Goal: Task Accomplishment & Management: Use online tool/utility

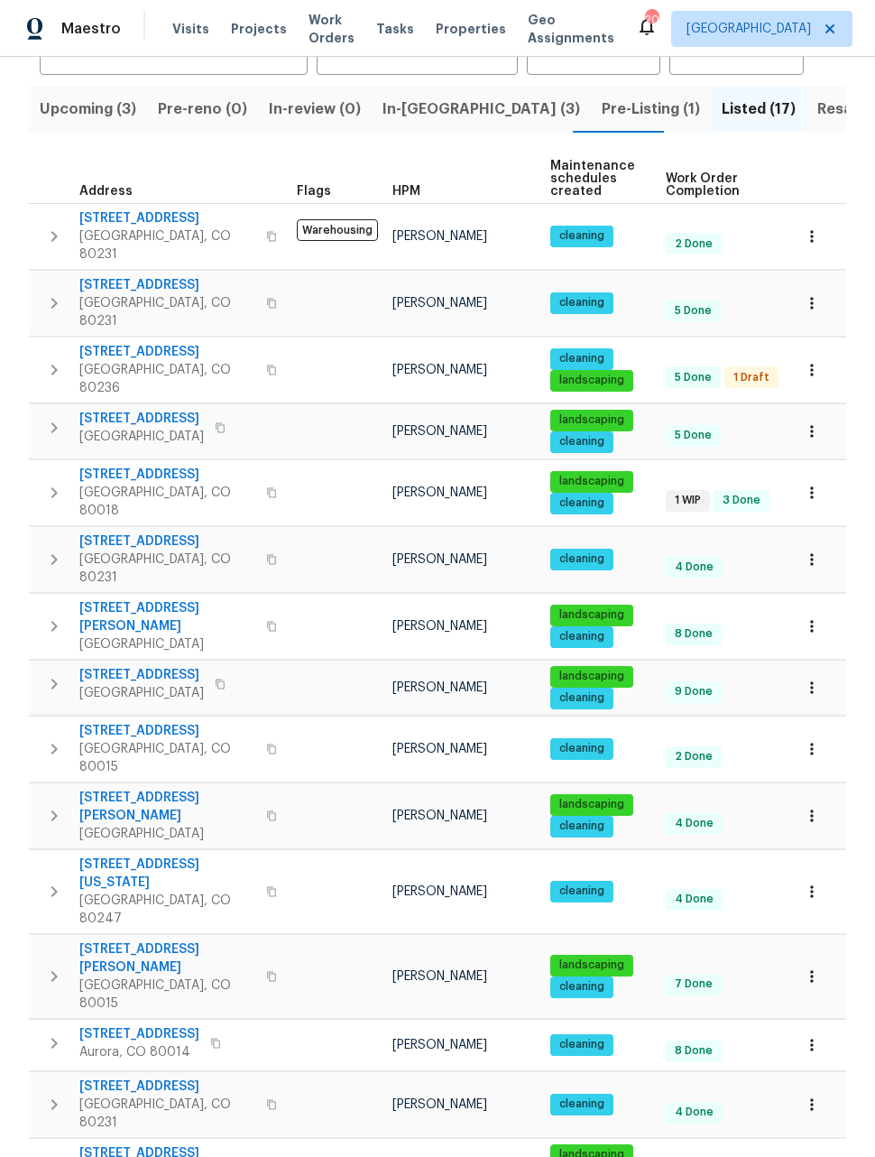
scroll to position [168, 0]
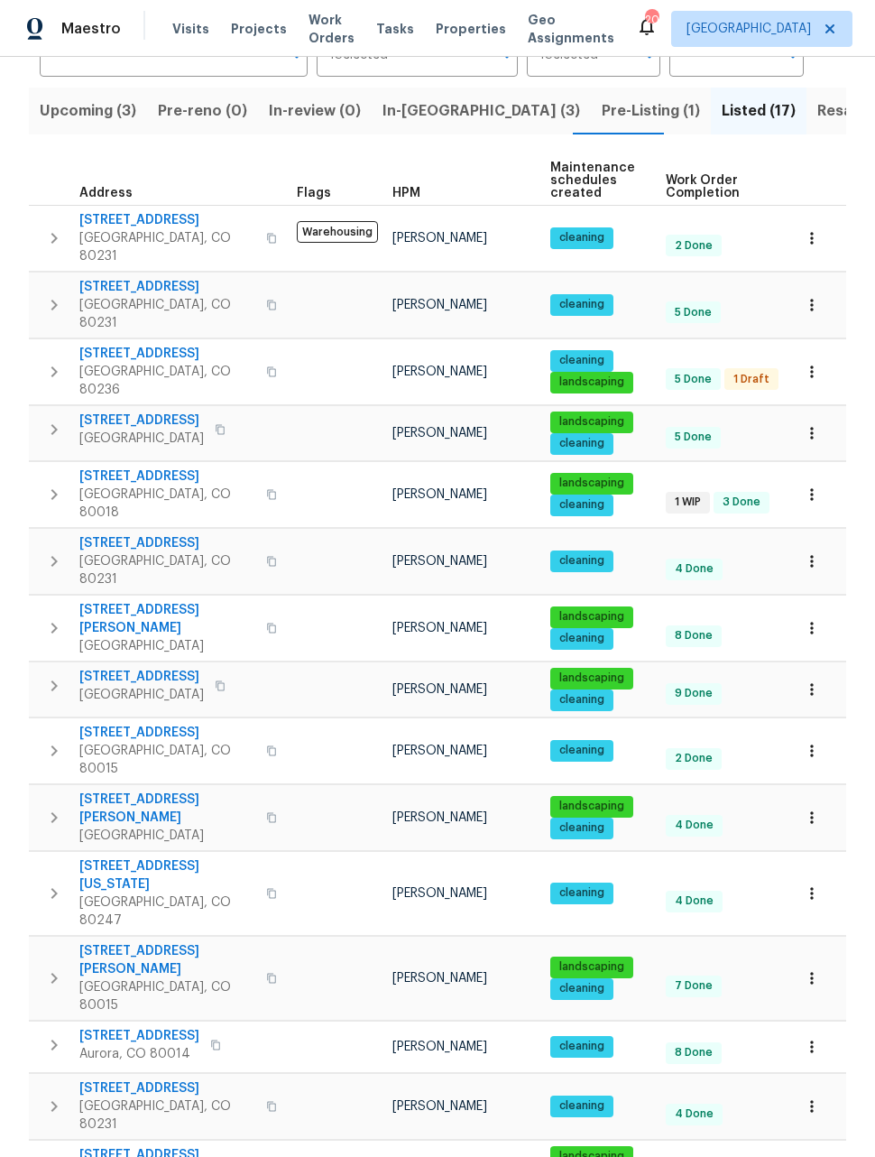
click at [820, 363] on icon "button" at bounding box center [812, 372] width 18 height 18
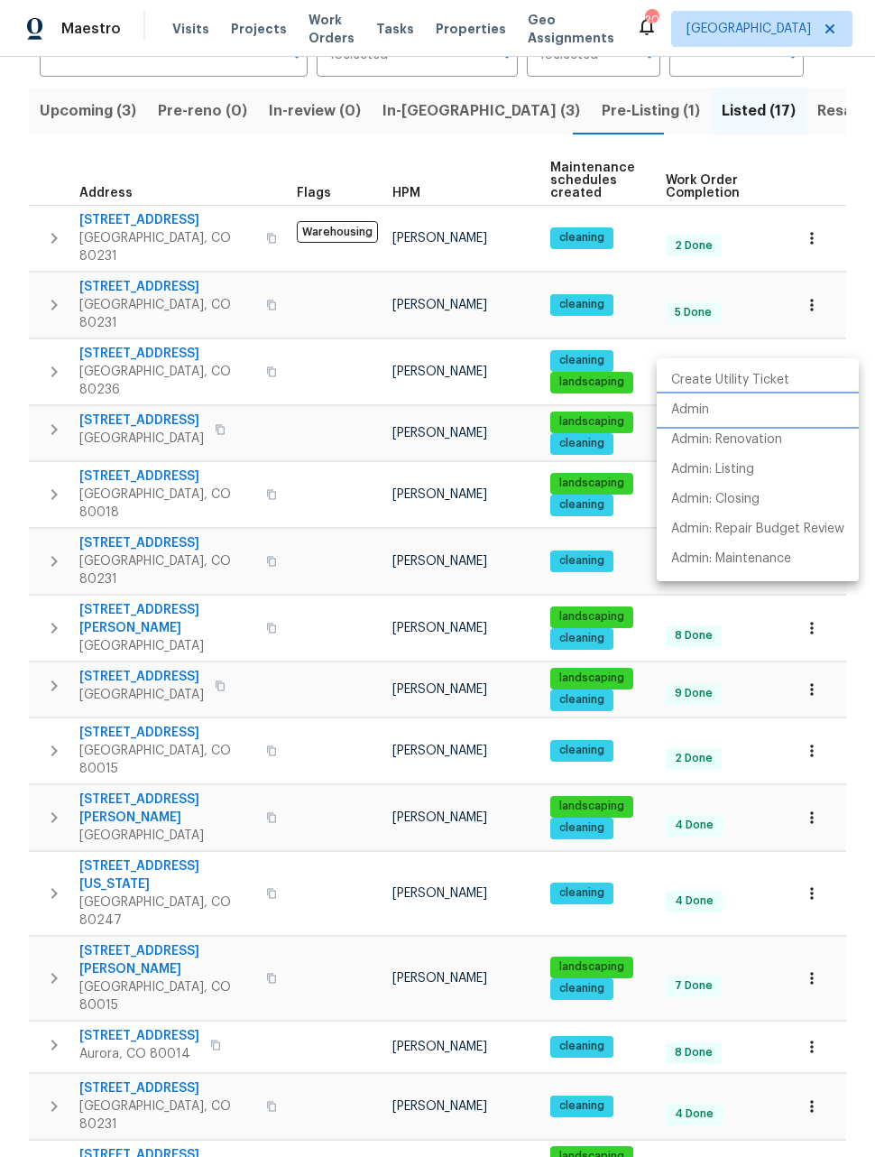
click at [701, 410] on p "Admin" at bounding box center [690, 410] width 38 height 19
click at [819, 169] on div at bounding box center [437, 578] width 875 height 1157
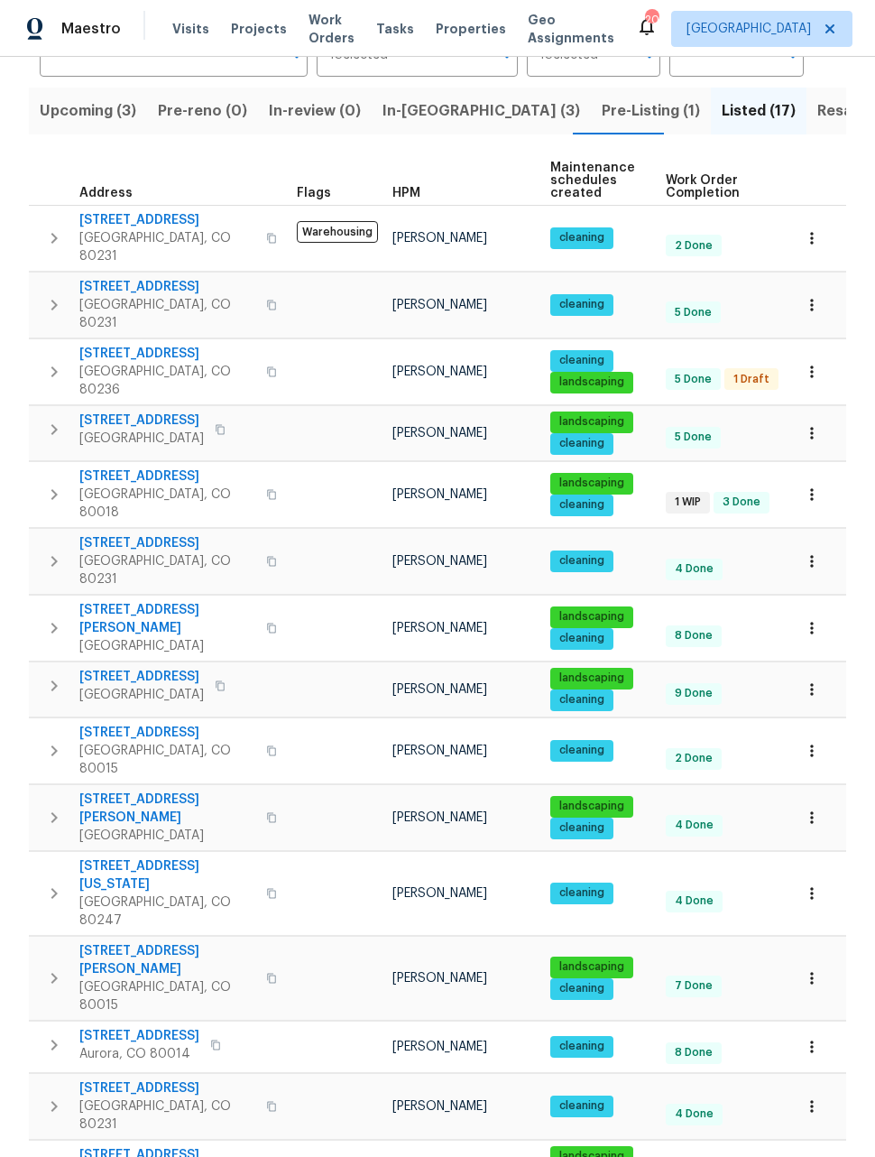
click at [817, 424] on icon "button" at bounding box center [812, 433] width 18 height 18
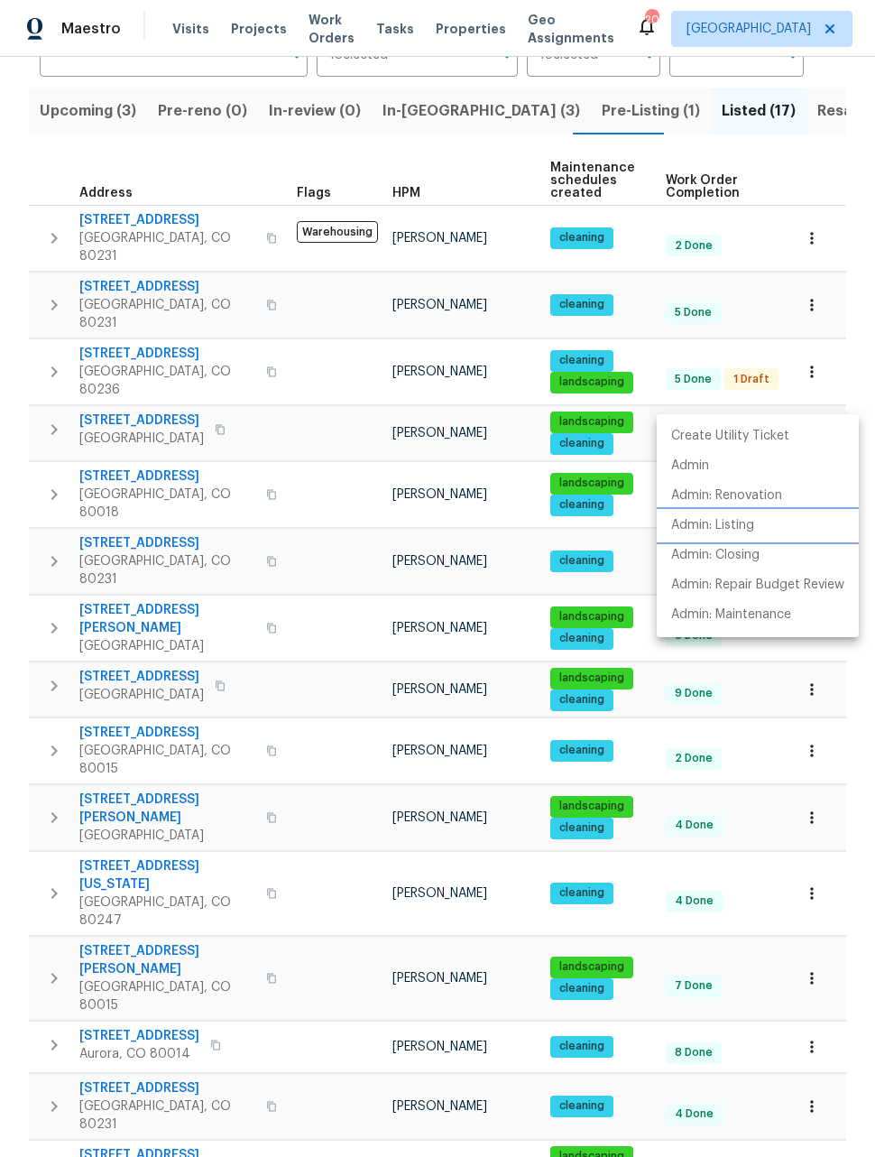
click at [730, 521] on p "Admin: Listing" at bounding box center [712, 525] width 83 height 19
click at [838, 184] on div at bounding box center [437, 578] width 875 height 1157
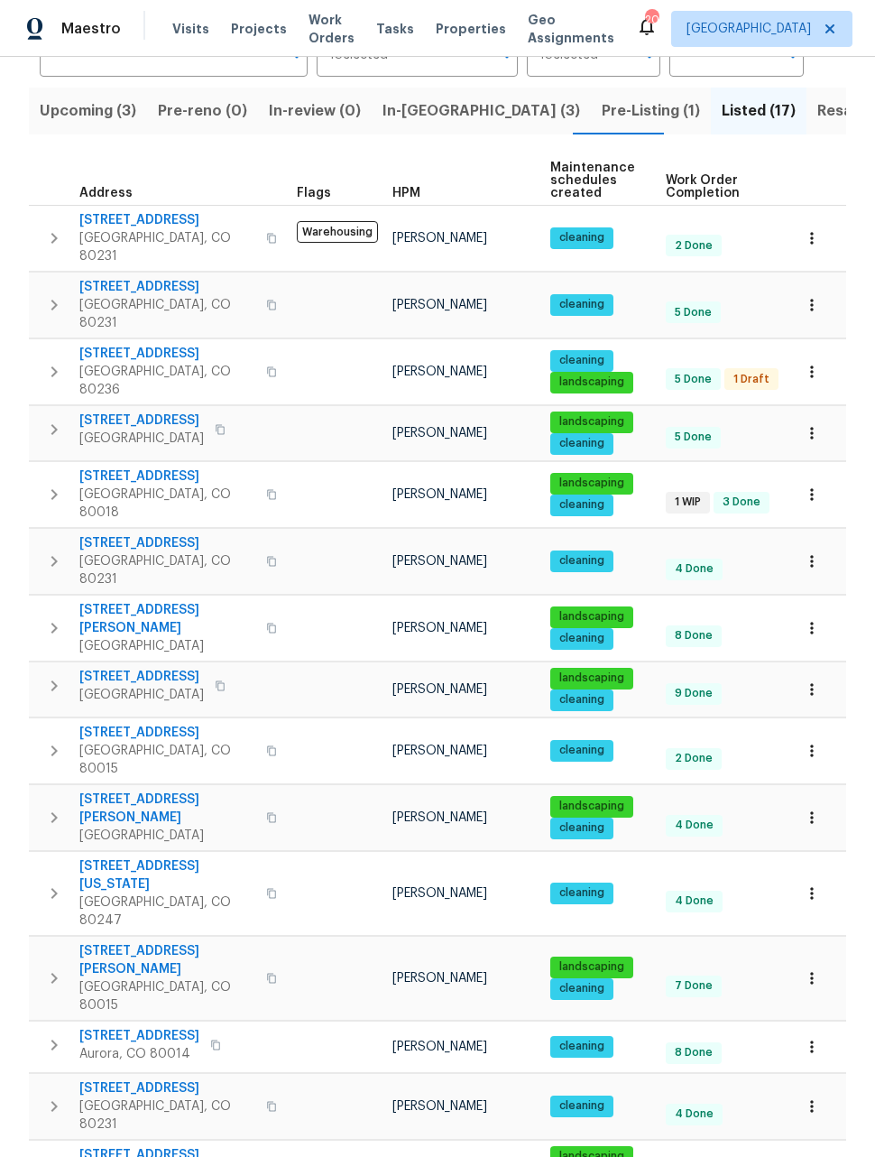
click at [812, 488] on icon "button" at bounding box center [811, 494] width 3 height 12
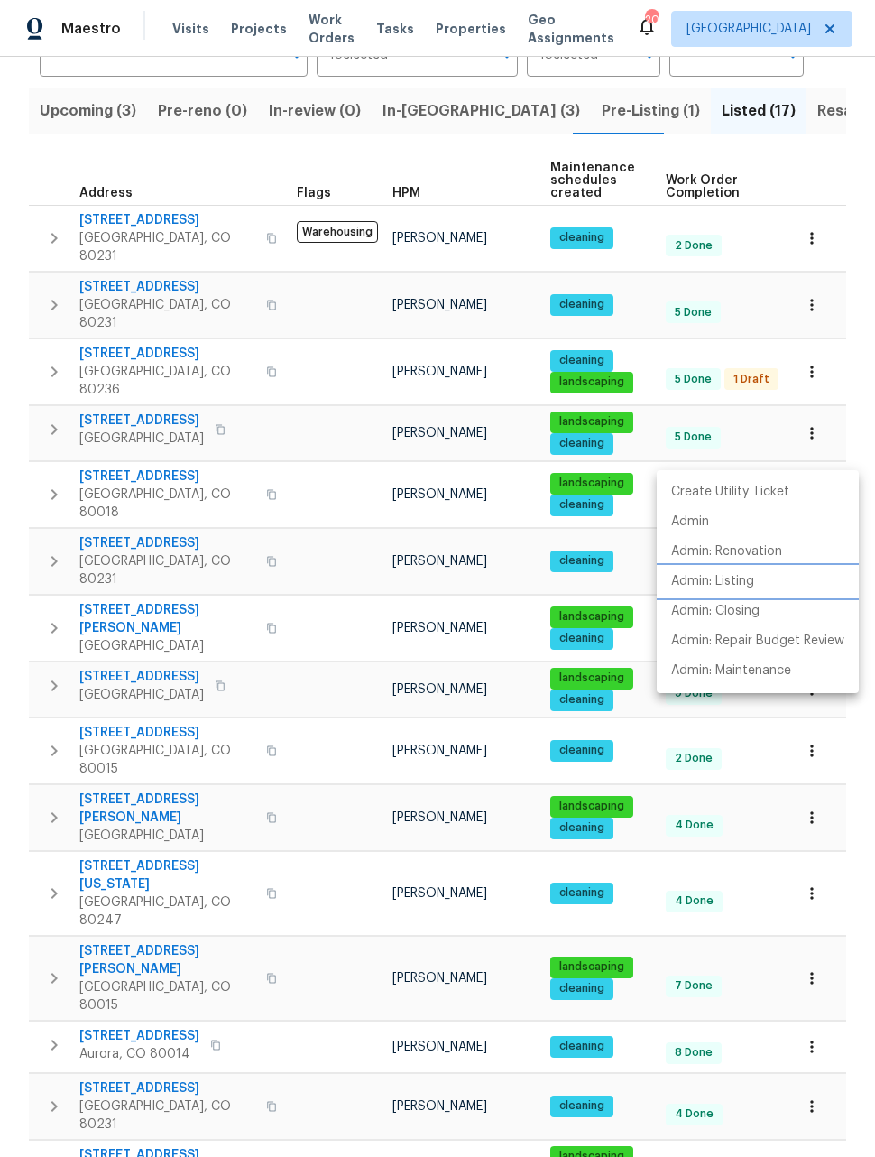
click at [731, 581] on p "Admin: Listing" at bounding box center [712, 581] width 83 height 19
click at [835, 161] on div at bounding box center [437, 578] width 875 height 1157
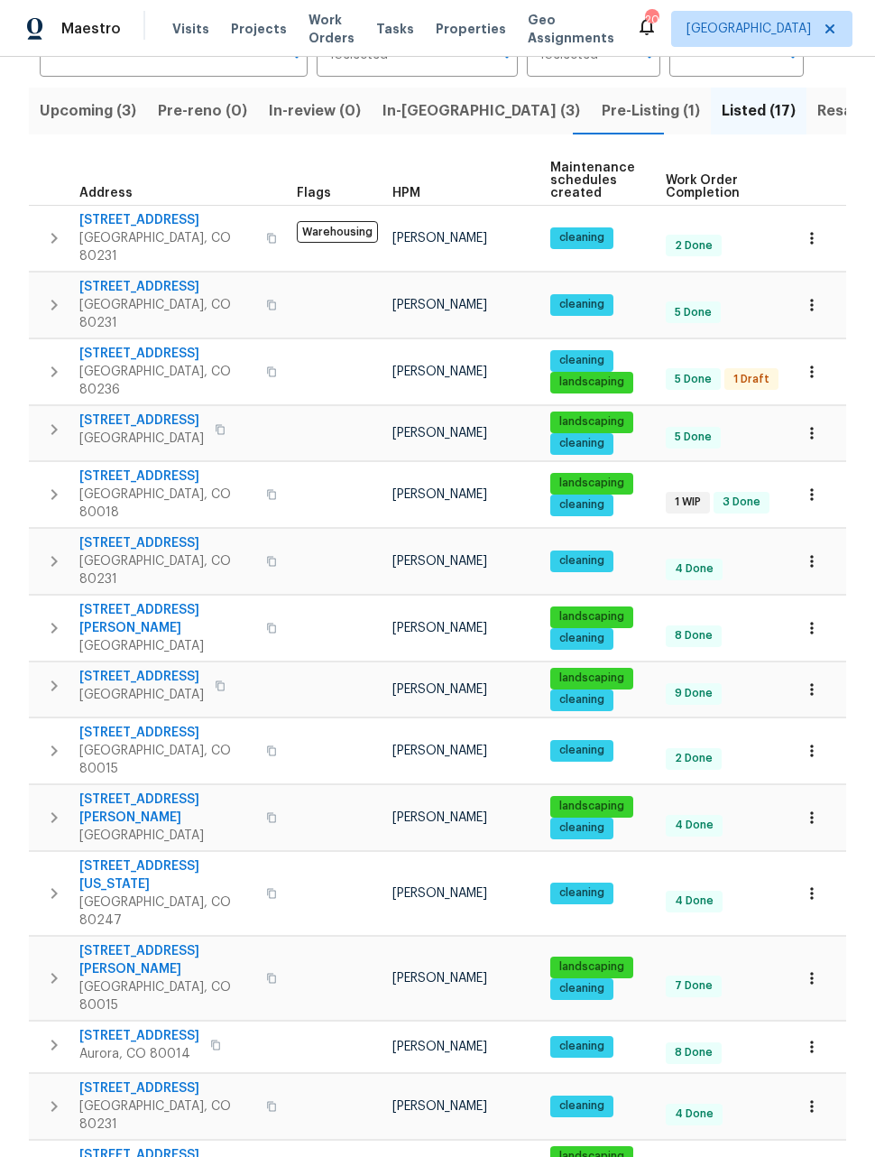
click at [821, 608] on button "button" at bounding box center [812, 628] width 40 height 40
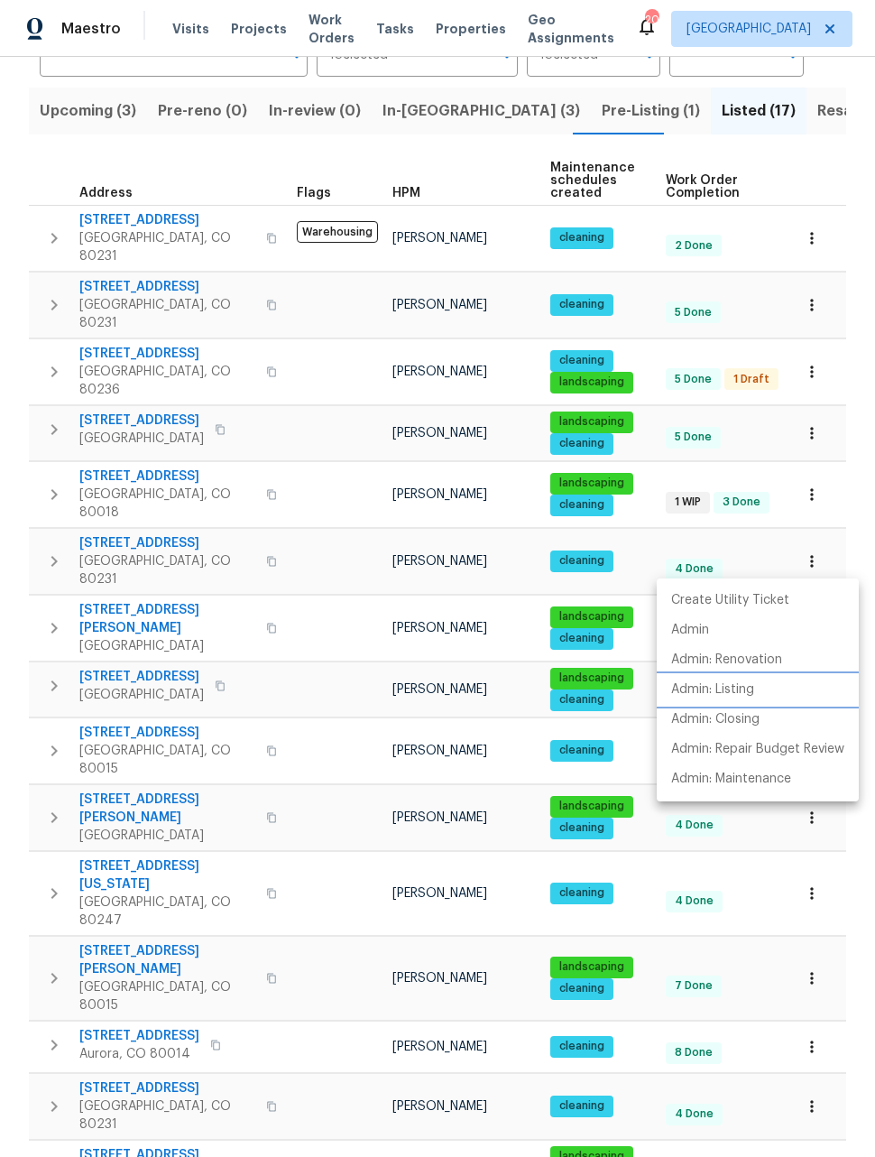
click at [738, 695] on p "Admin: Listing" at bounding box center [712, 689] width 83 height 19
click at [824, 174] on div at bounding box center [437, 578] width 875 height 1157
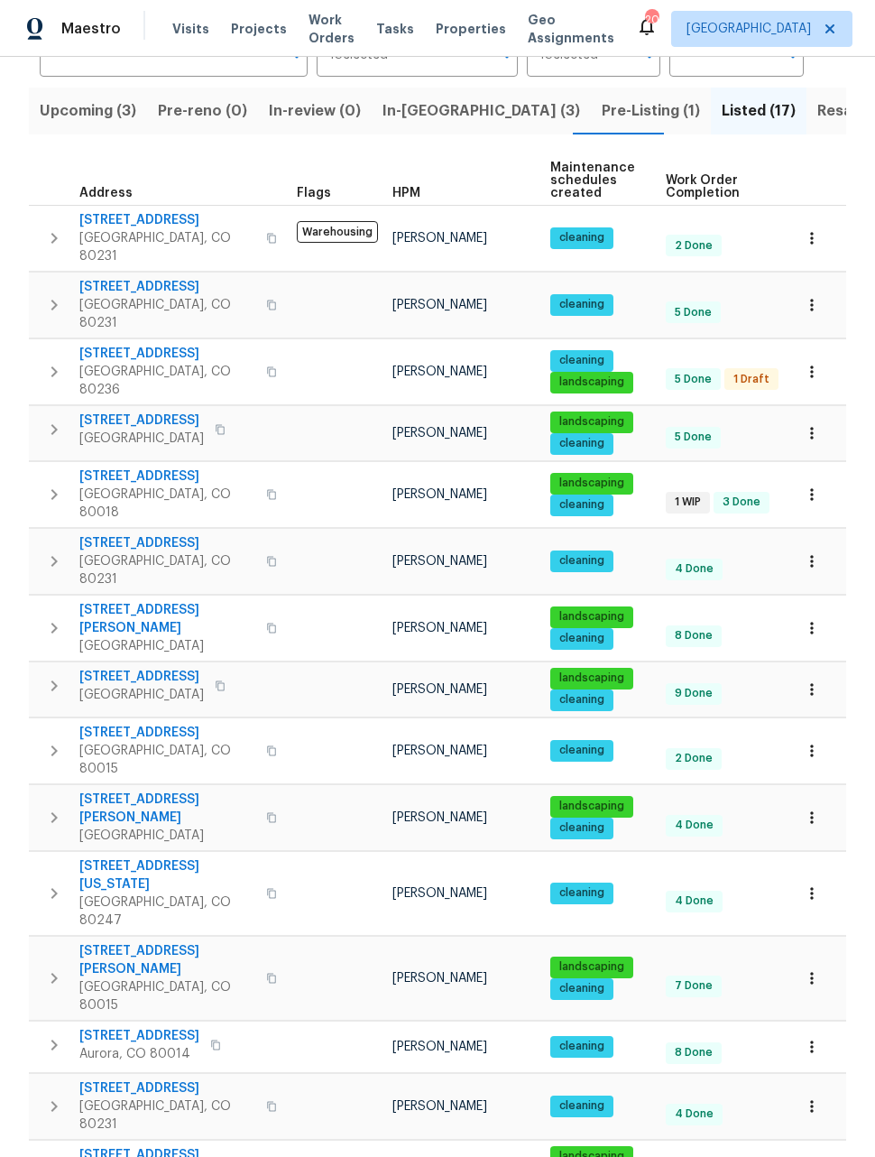
click at [812, 669] on button "button" at bounding box center [812, 689] width 40 height 40
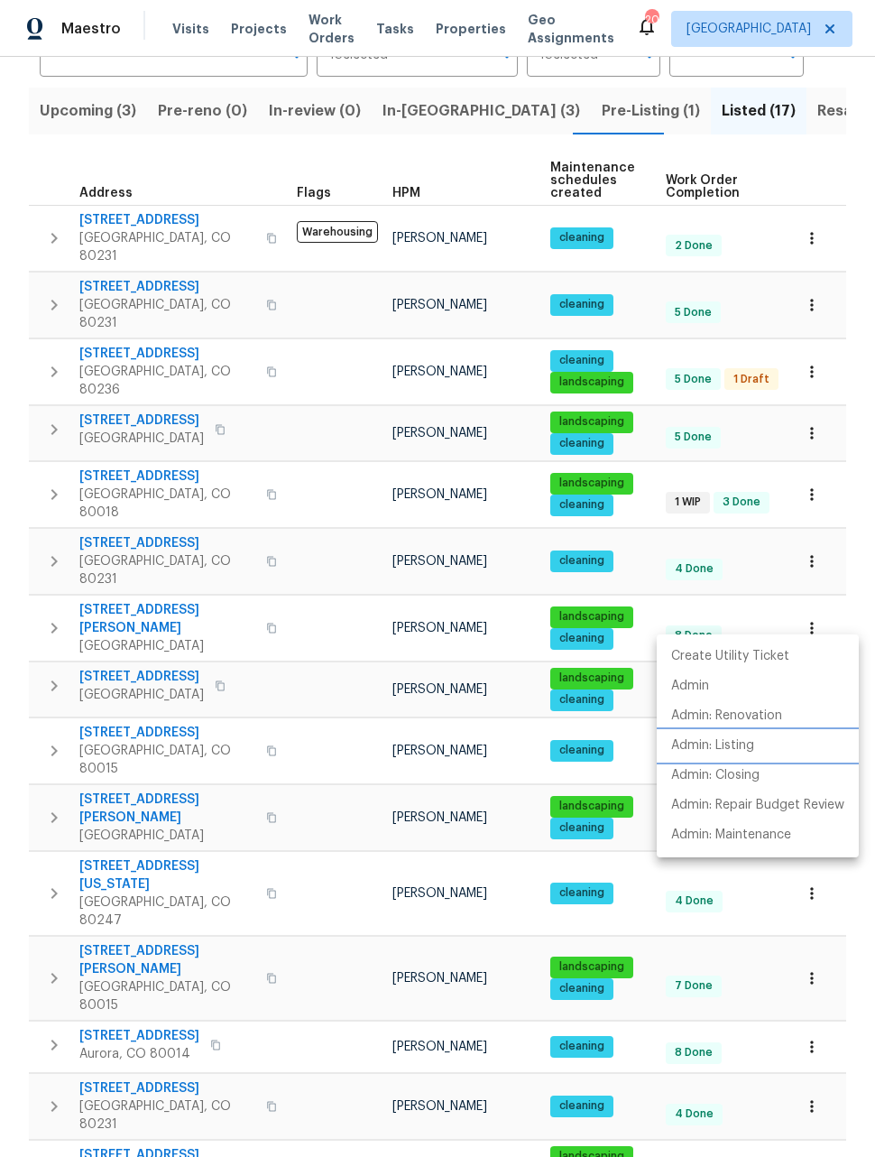
click at [748, 746] on p "Admin: Listing" at bounding box center [712, 745] width 83 height 19
click at [857, 552] on div at bounding box center [437, 578] width 875 height 1157
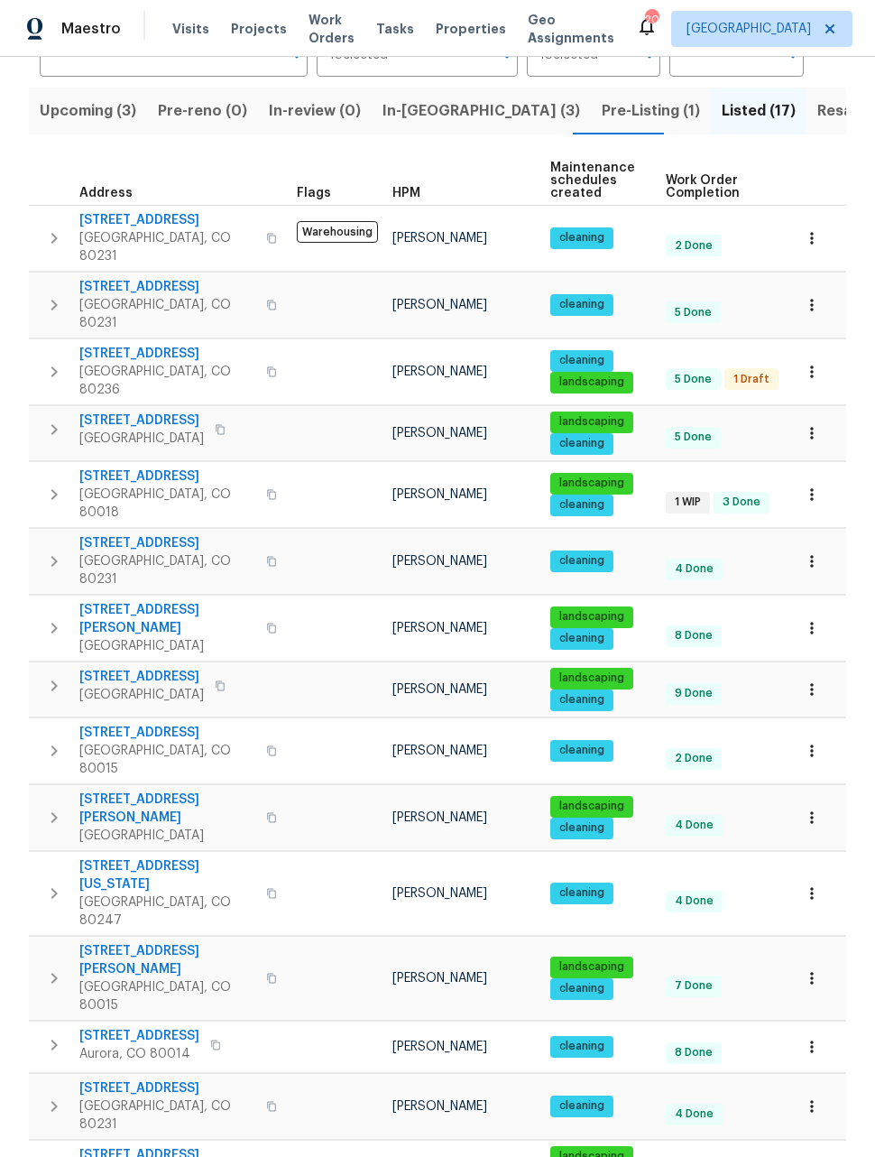
click at [823, 731] on button "button" at bounding box center [812, 751] width 40 height 40
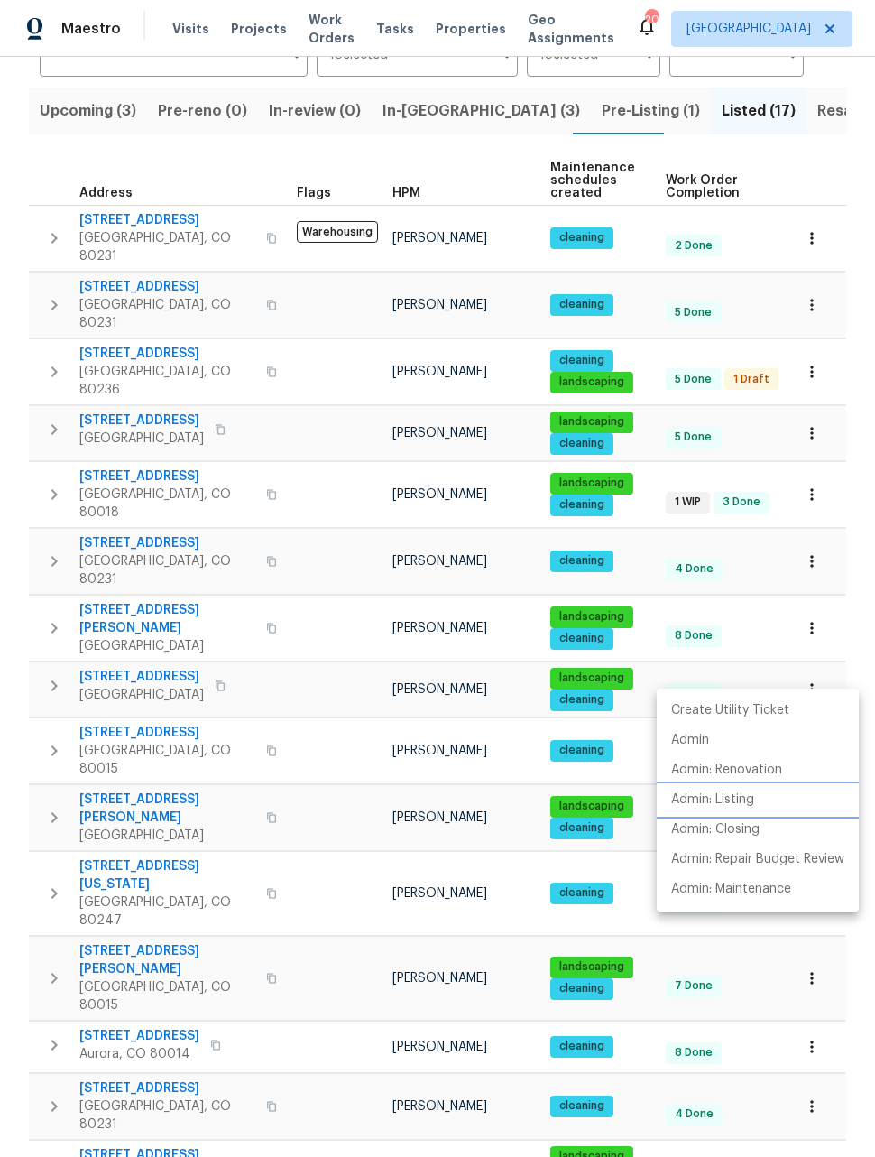
click at [721, 803] on p "Admin: Listing" at bounding box center [712, 799] width 83 height 19
click at [856, 554] on div at bounding box center [437, 578] width 875 height 1157
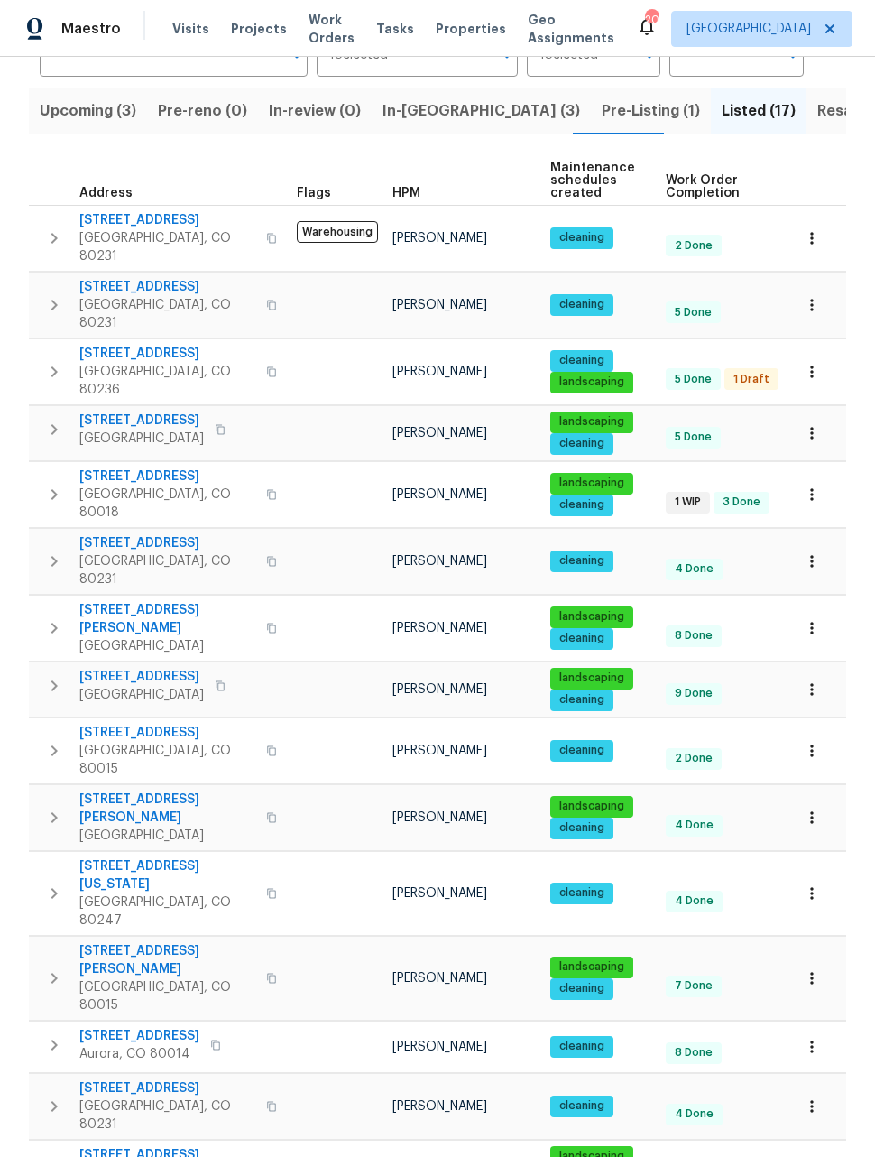
click at [812, 808] on icon "button" at bounding box center [812, 817] width 18 height 18
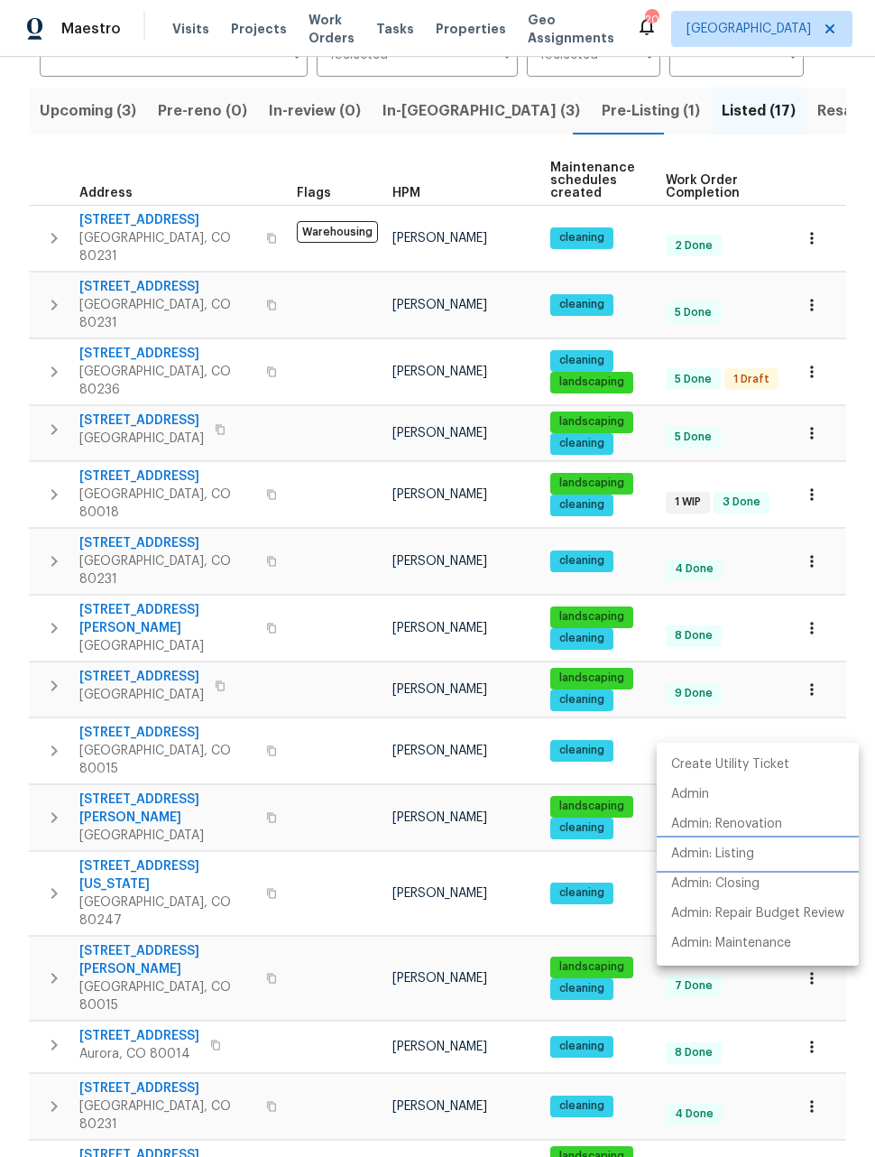
click at [742, 855] on p "Admin: Listing" at bounding box center [712, 853] width 83 height 19
click at [855, 520] on div at bounding box center [437, 578] width 875 height 1157
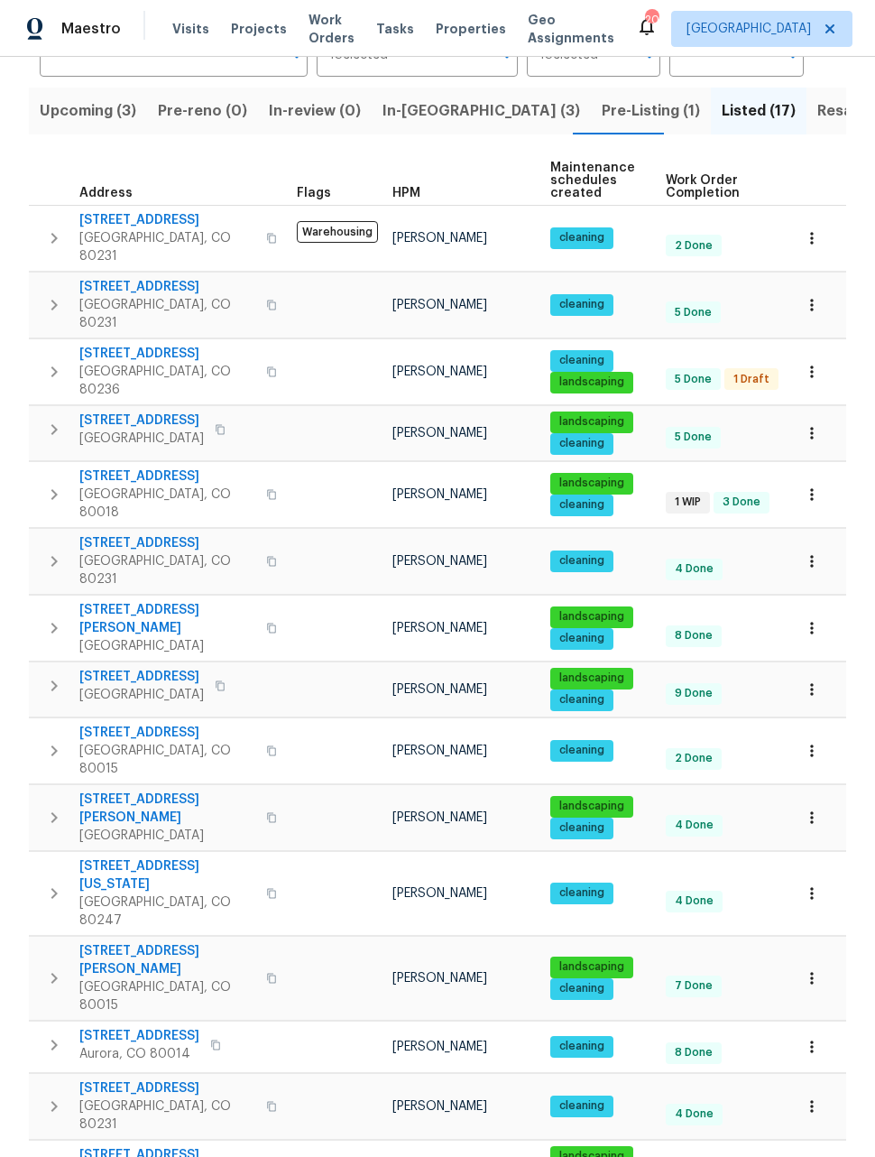
click at [815, 1156] on icon "button" at bounding box center [812, 1167] width 18 height 18
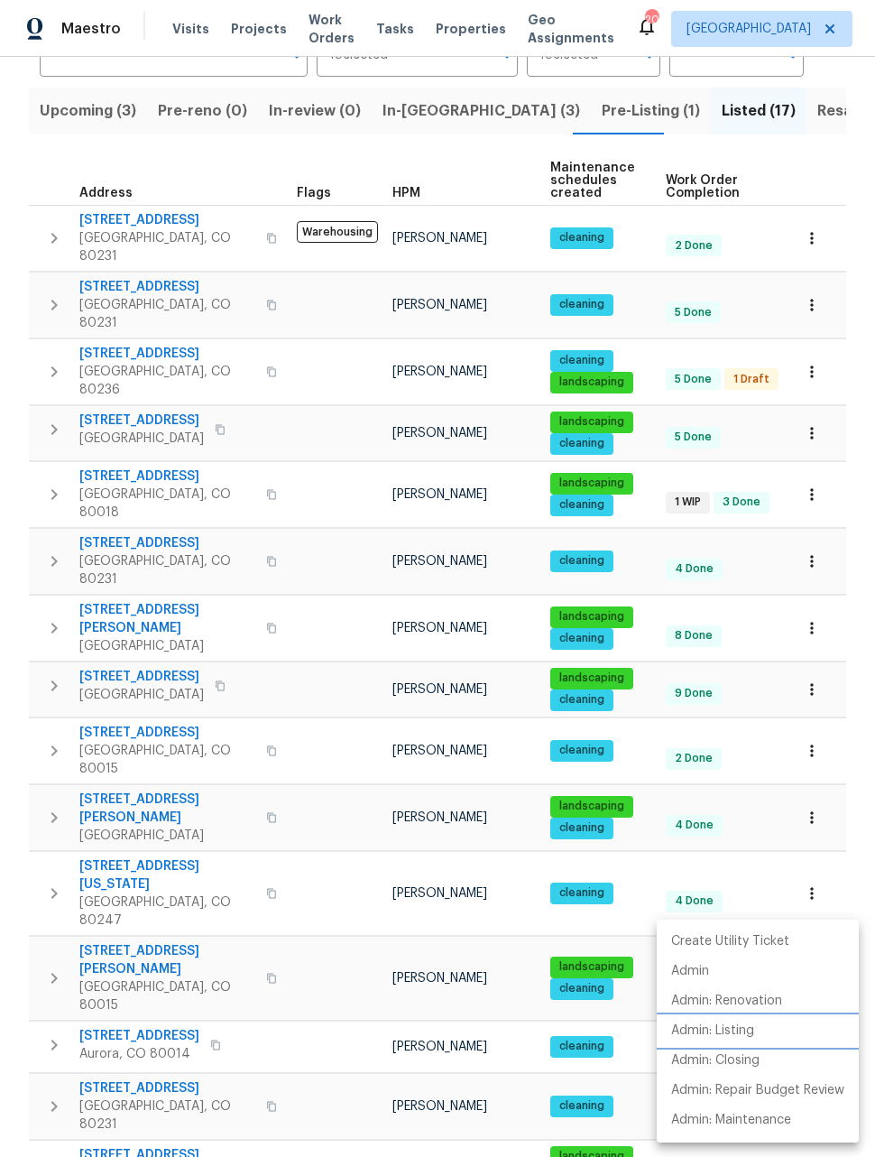
click at [726, 1029] on p "Admin: Listing" at bounding box center [712, 1030] width 83 height 19
click at [850, 767] on div at bounding box center [437, 578] width 875 height 1157
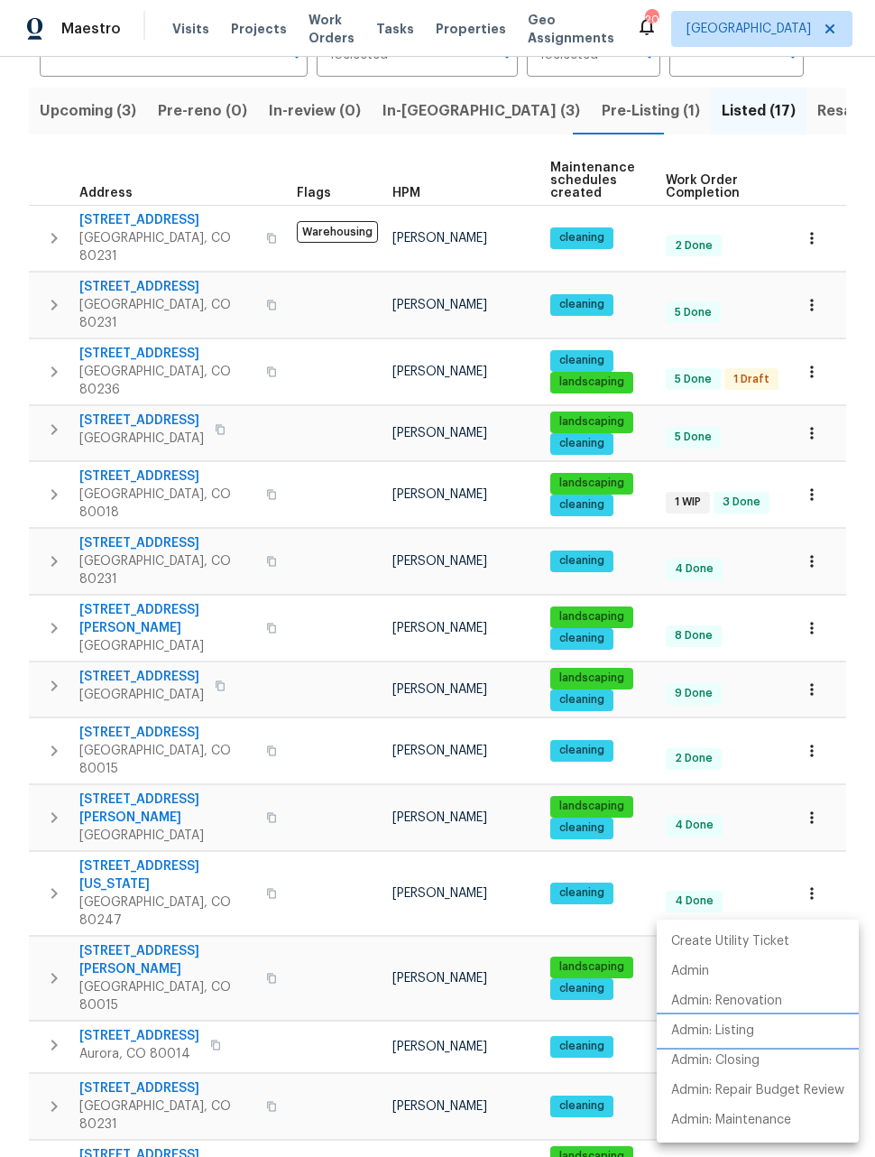
click at [743, 1026] on p "Admin: Listing" at bounding box center [712, 1030] width 83 height 19
click at [847, 879] on div at bounding box center [437, 578] width 875 height 1157
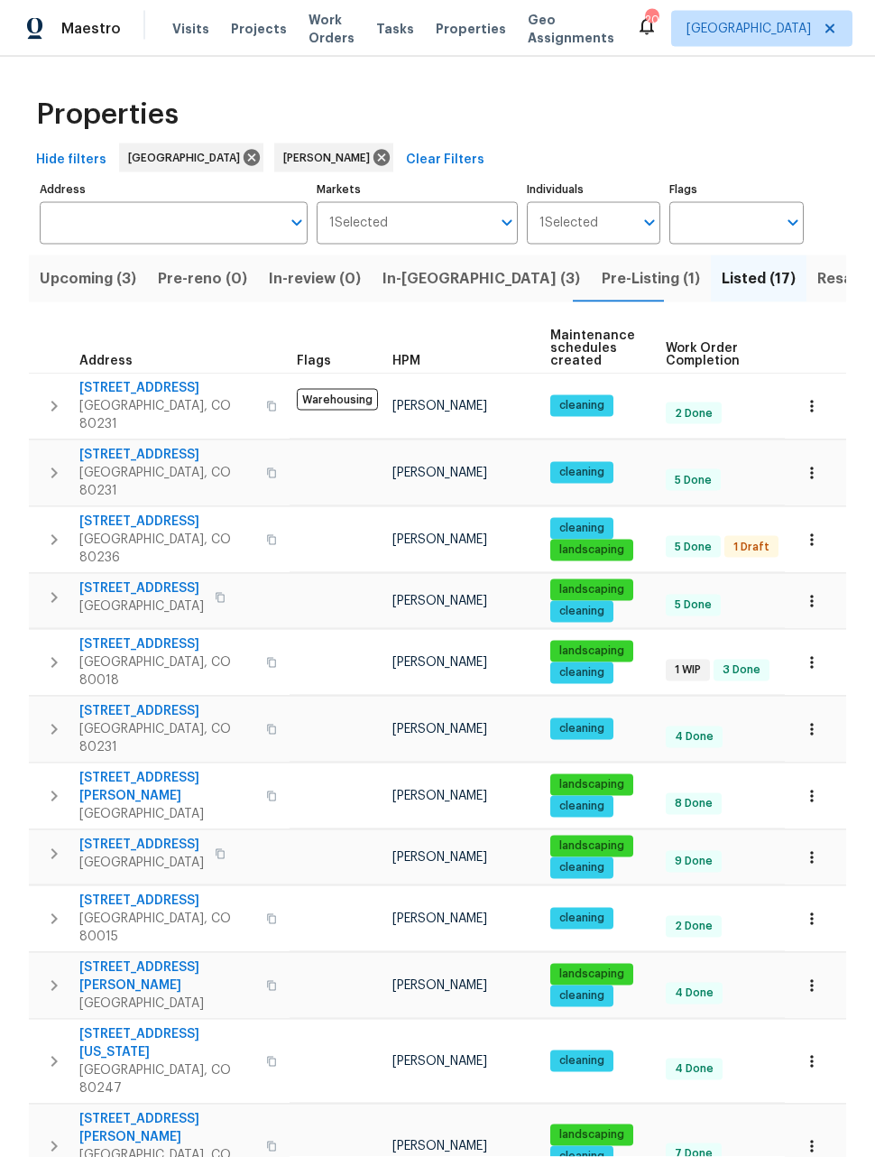
scroll to position [0, 0]
click at [67, 286] on span "Upcoming (3)" at bounding box center [88, 278] width 97 height 25
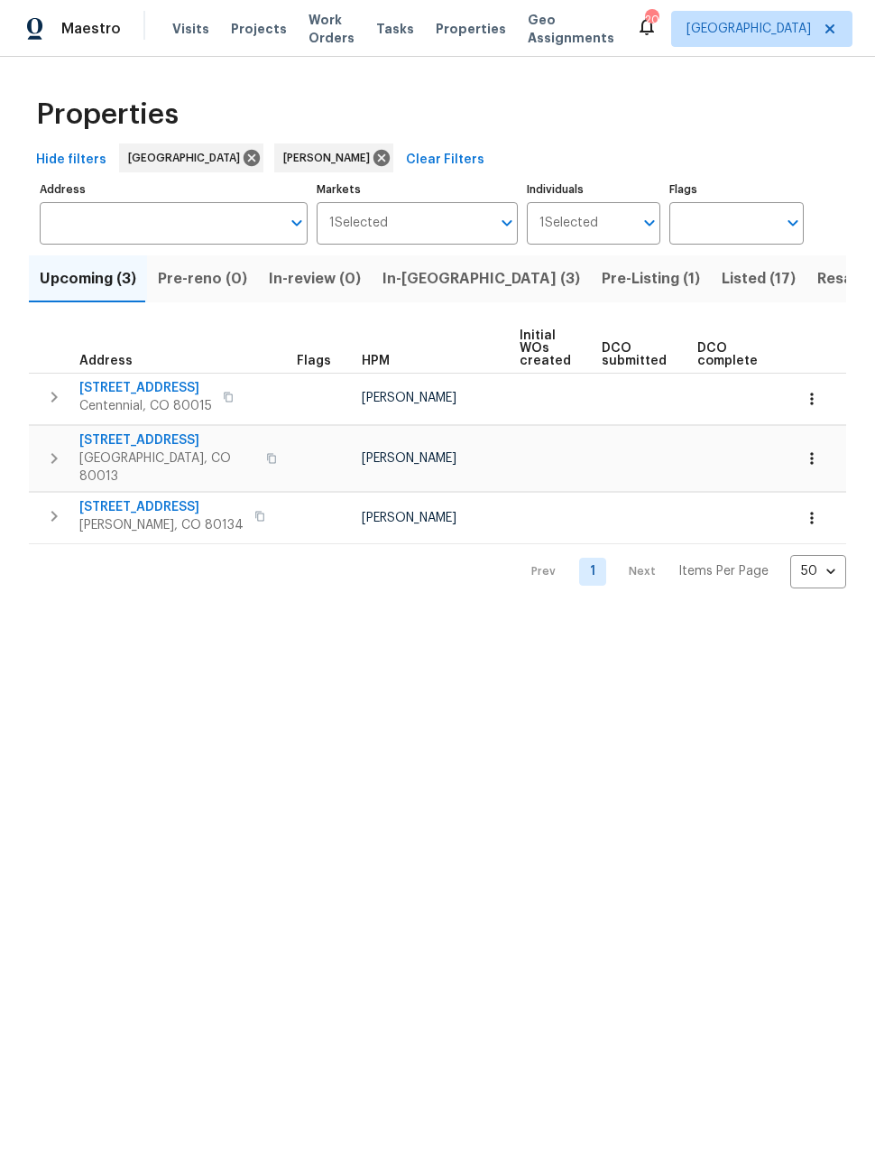
click at [816, 452] on icon "button" at bounding box center [812, 458] width 18 height 18
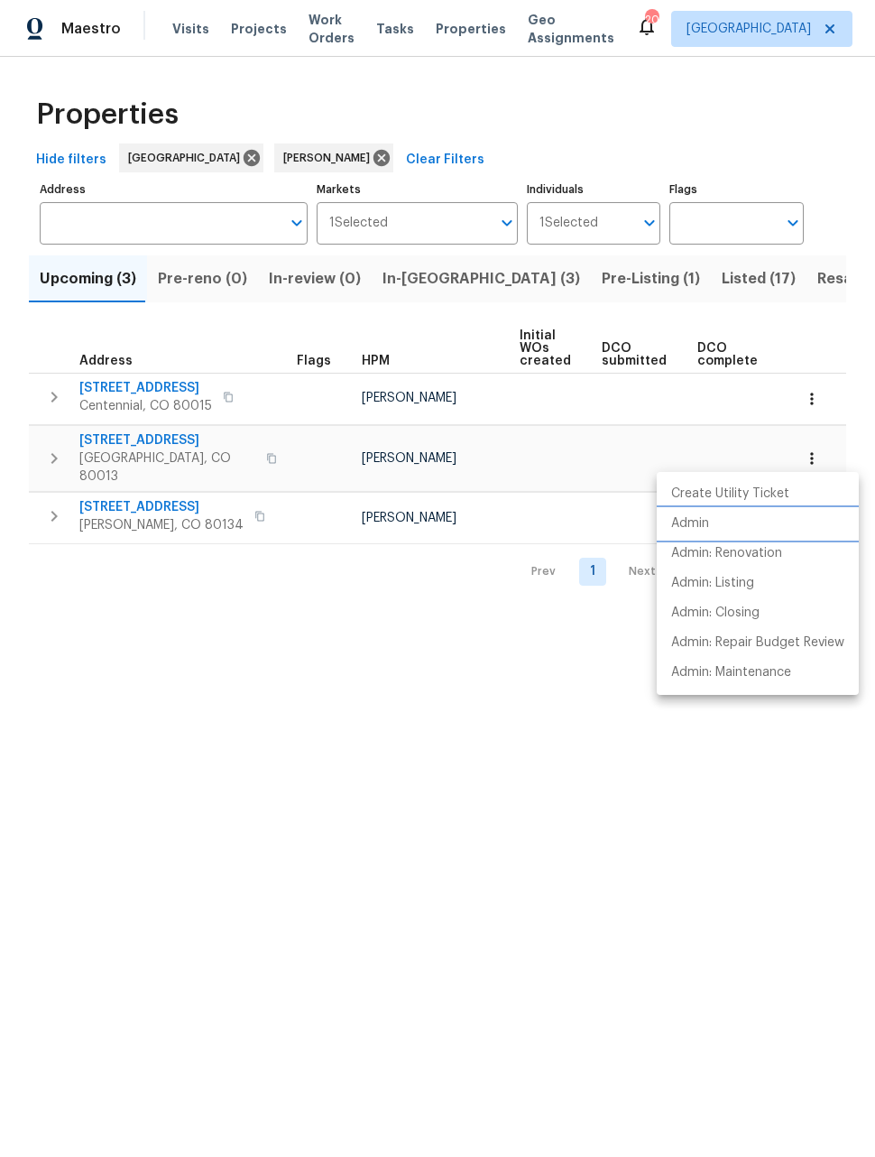
click at [701, 525] on p "Admin" at bounding box center [690, 523] width 38 height 19
